Goal: Information Seeking & Learning: Learn about a topic

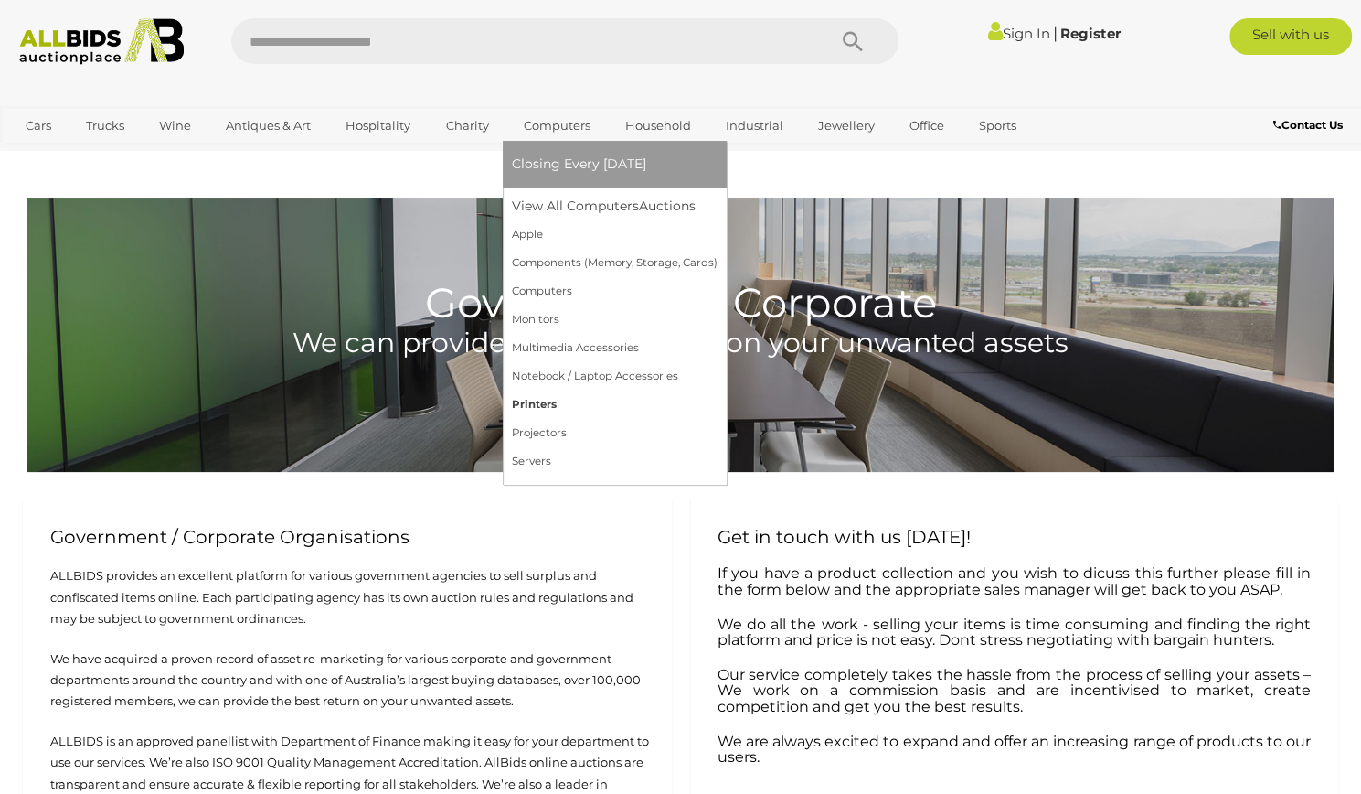
click at [538, 402] on link "Printers" at bounding box center [615, 404] width 206 height 28
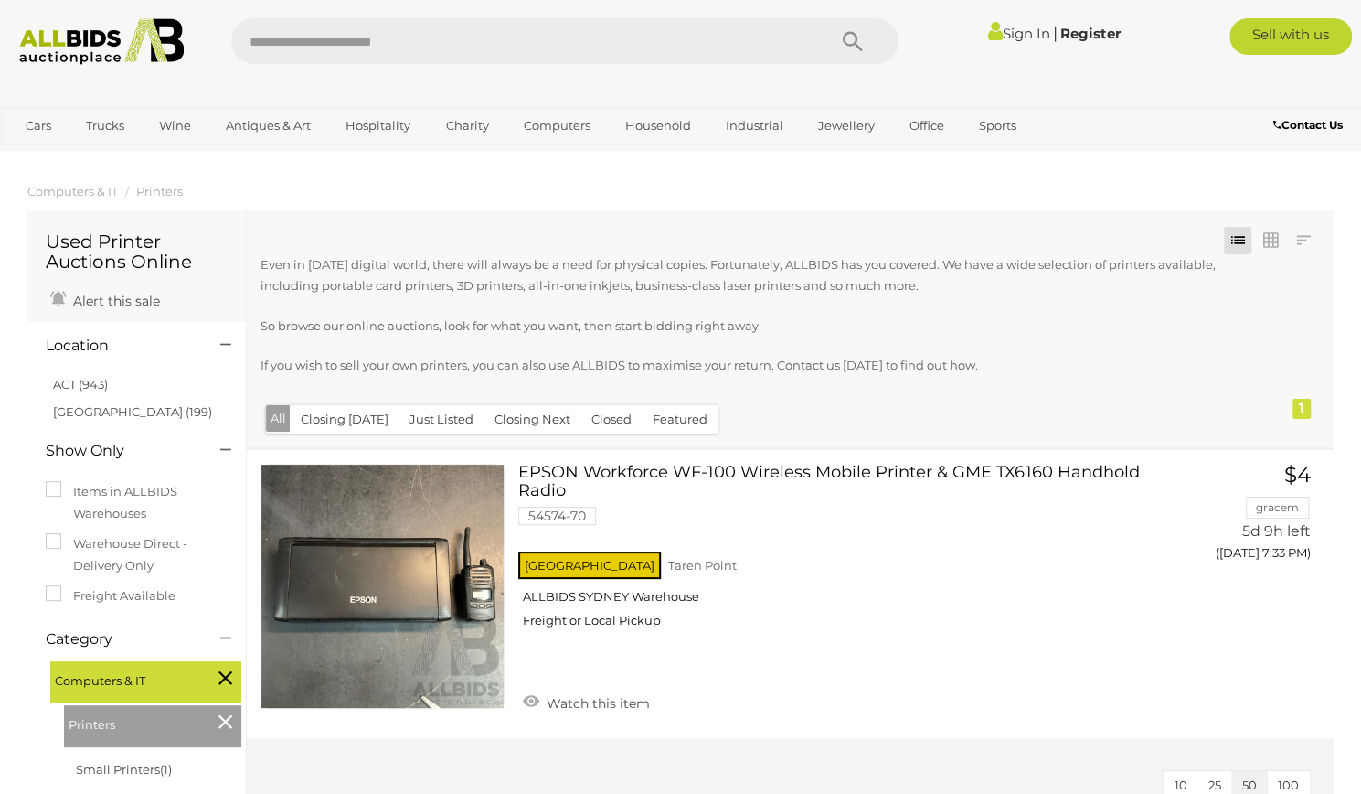
click at [538, 402] on div at bounding box center [746, 401] width 971 height 5
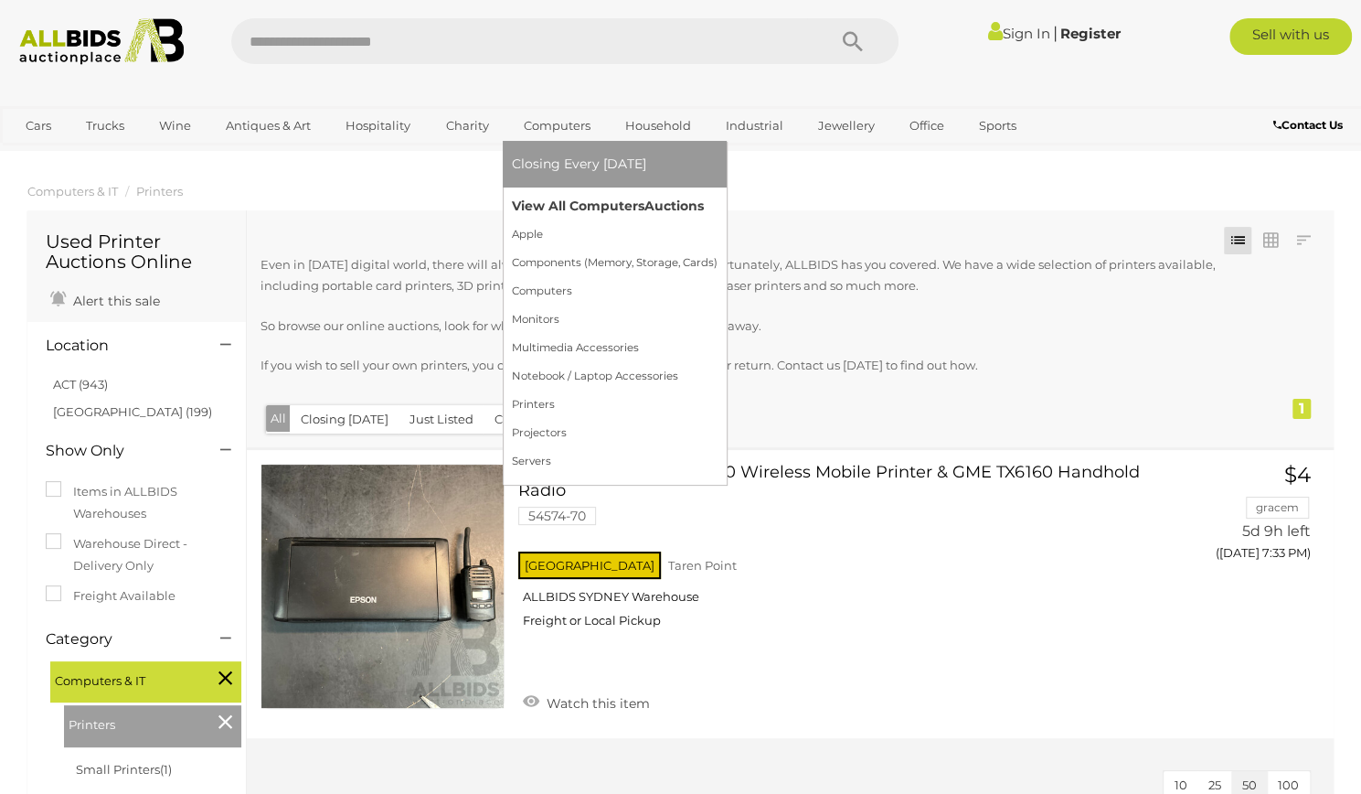
click at [549, 201] on link "View All Computers Auctions" at bounding box center [615, 206] width 206 height 28
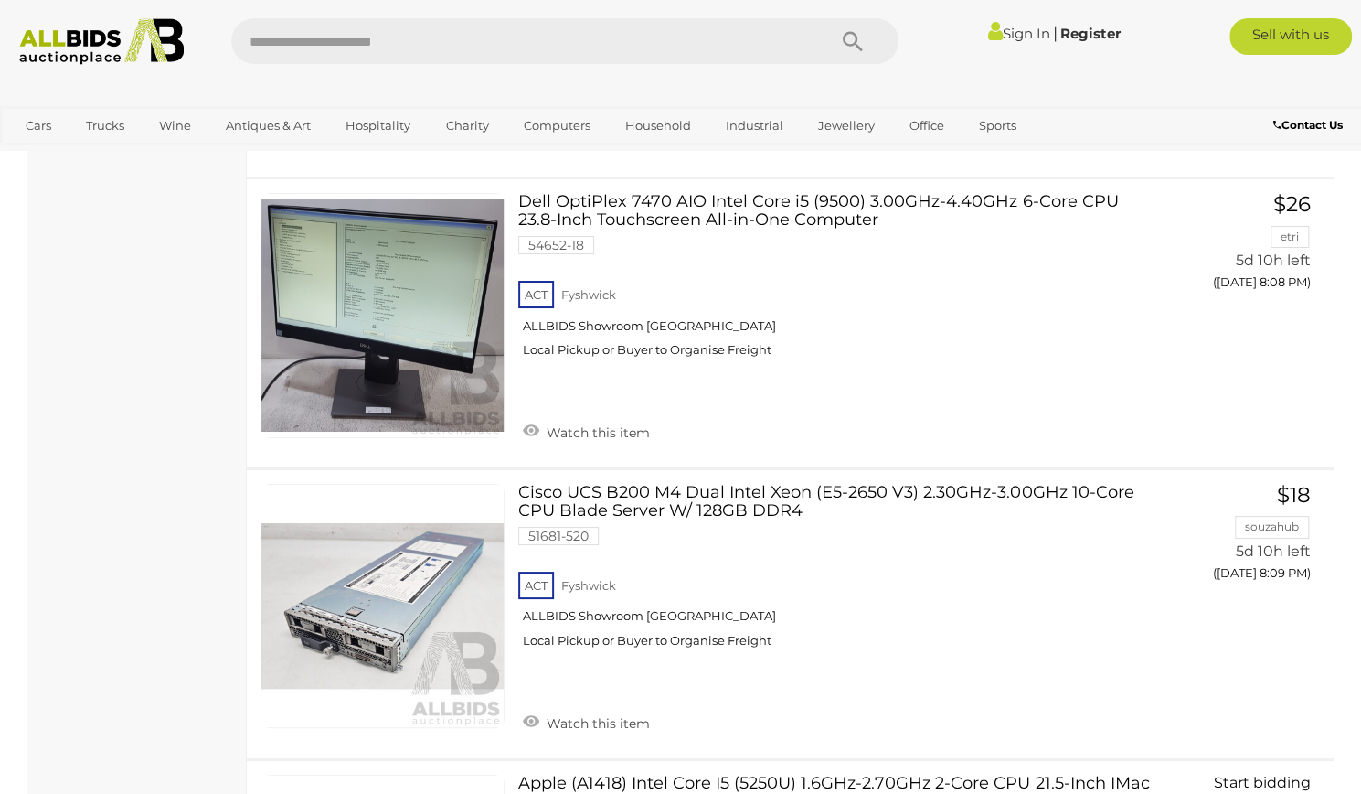
scroll to position [12106, 0]
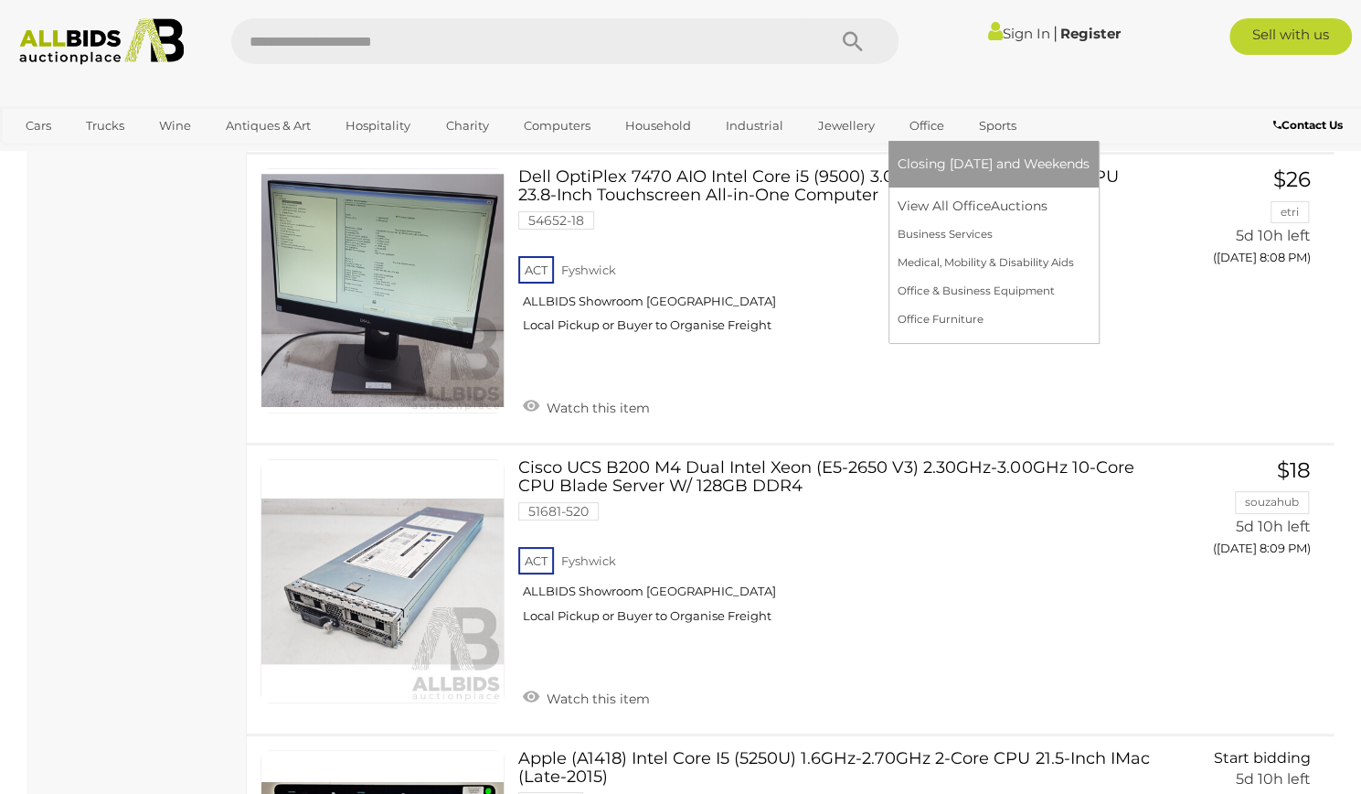
click at [925, 123] on link "Office" at bounding box center [927, 126] width 59 height 30
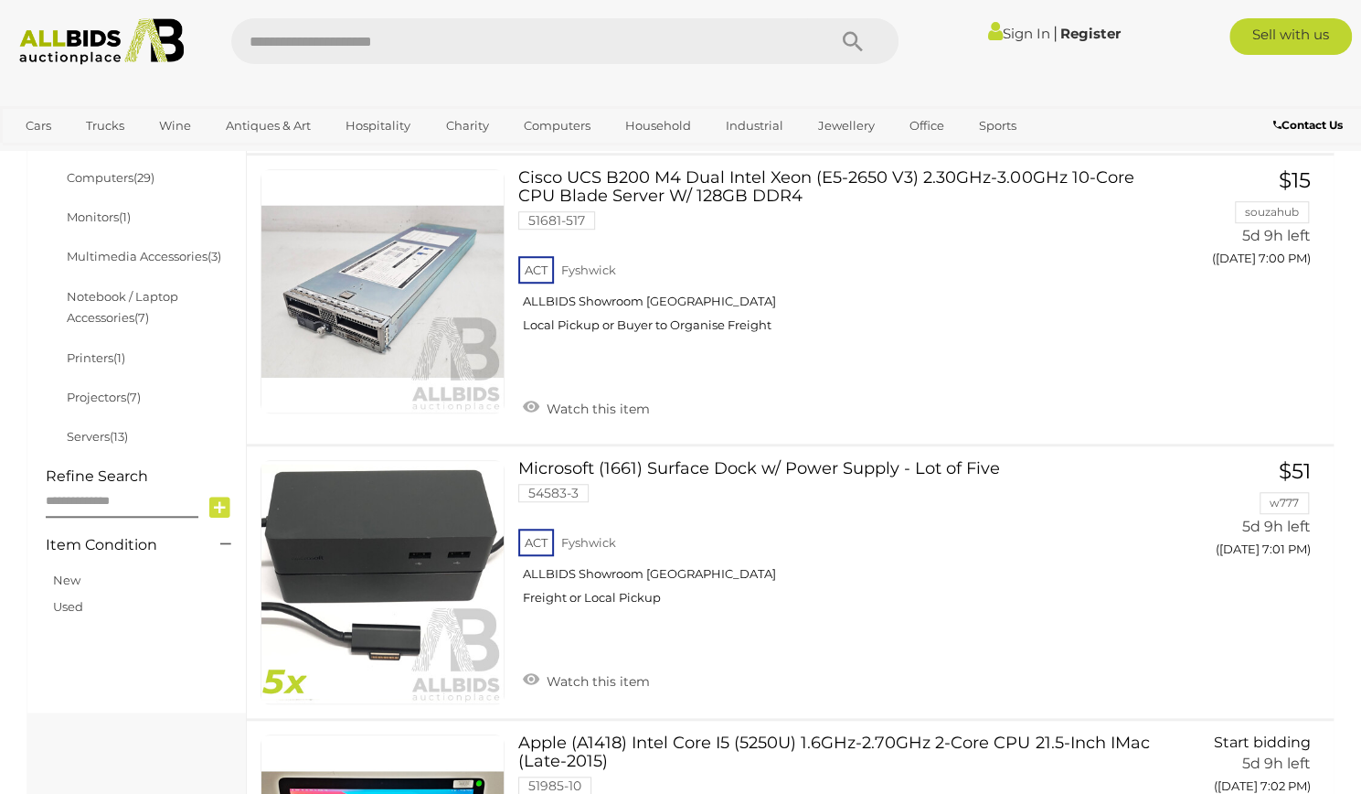
scroll to position [646, 0]
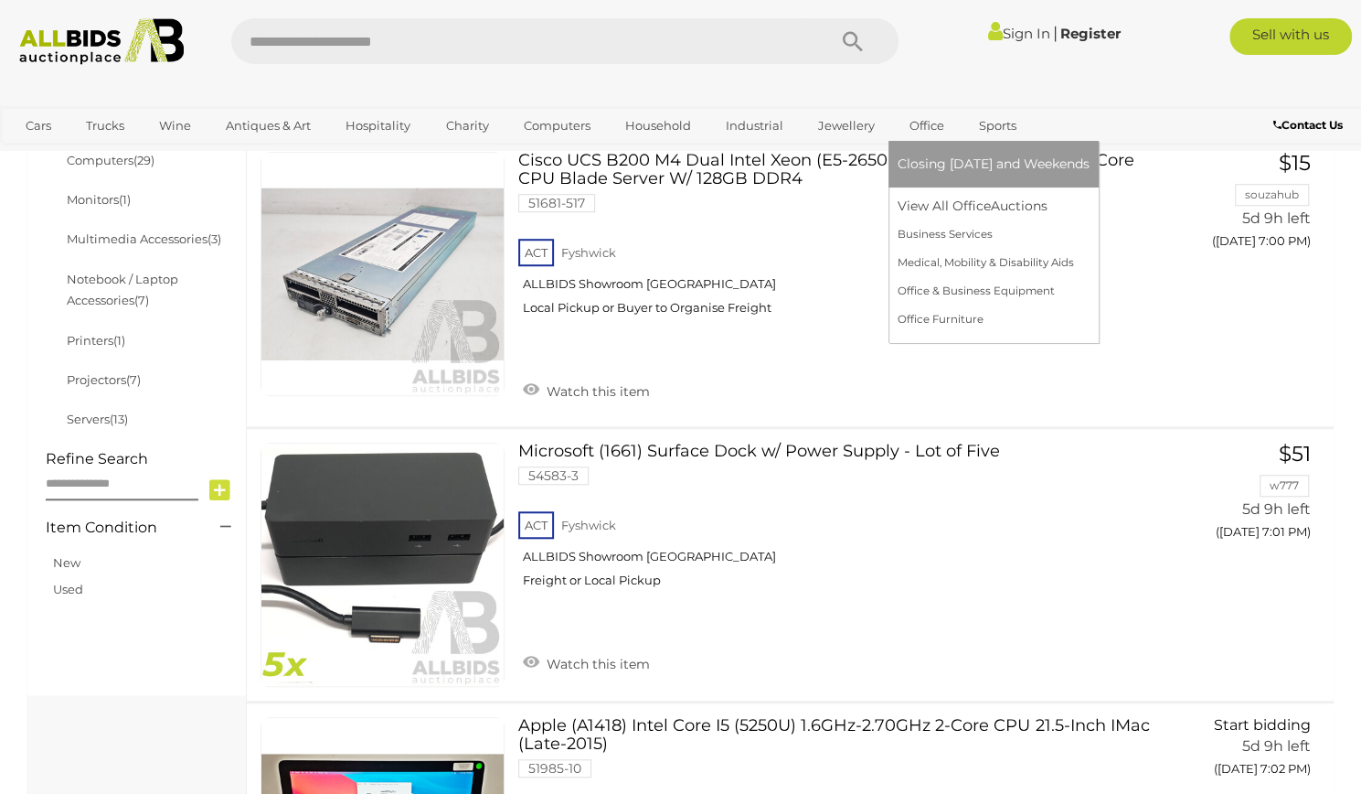
click at [918, 116] on link "Office" at bounding box center [927, 126] width 59 height 30
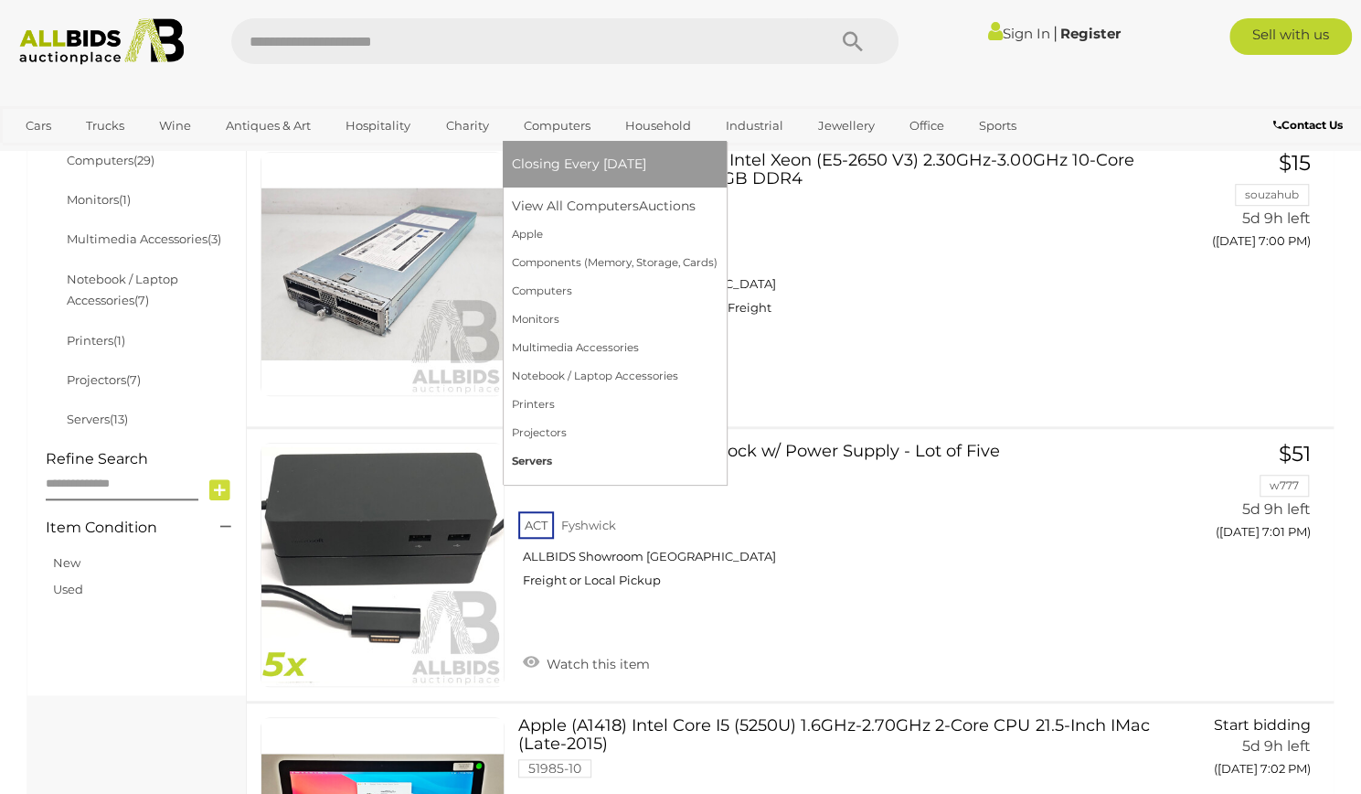
click at [536, 464] on link "Servers" at bounding box center [615, 461] width 206 height 28
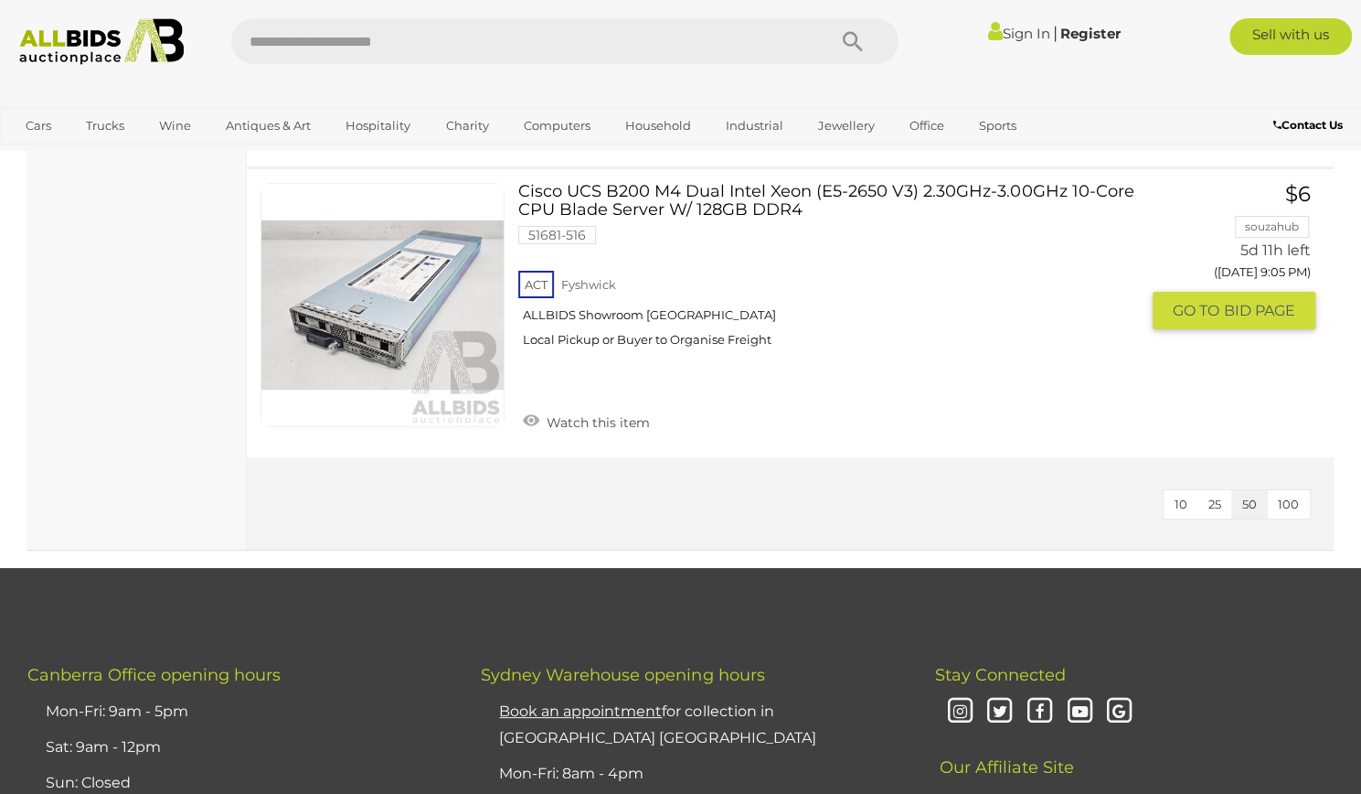
scroll to position [3804, 0]
